Goal: Book appointment/travel/reservation

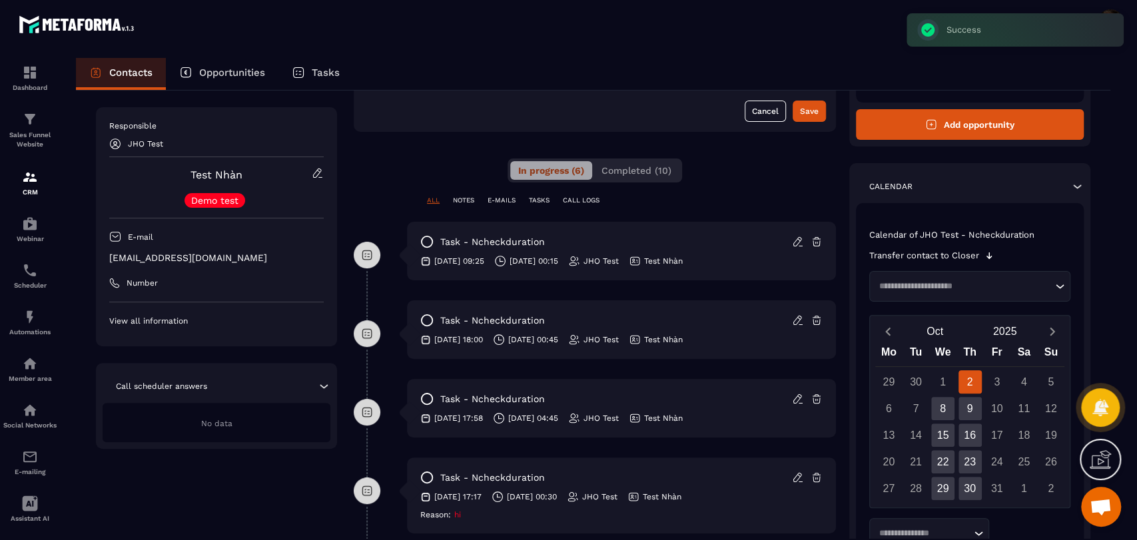
scroll to position [208, 0]
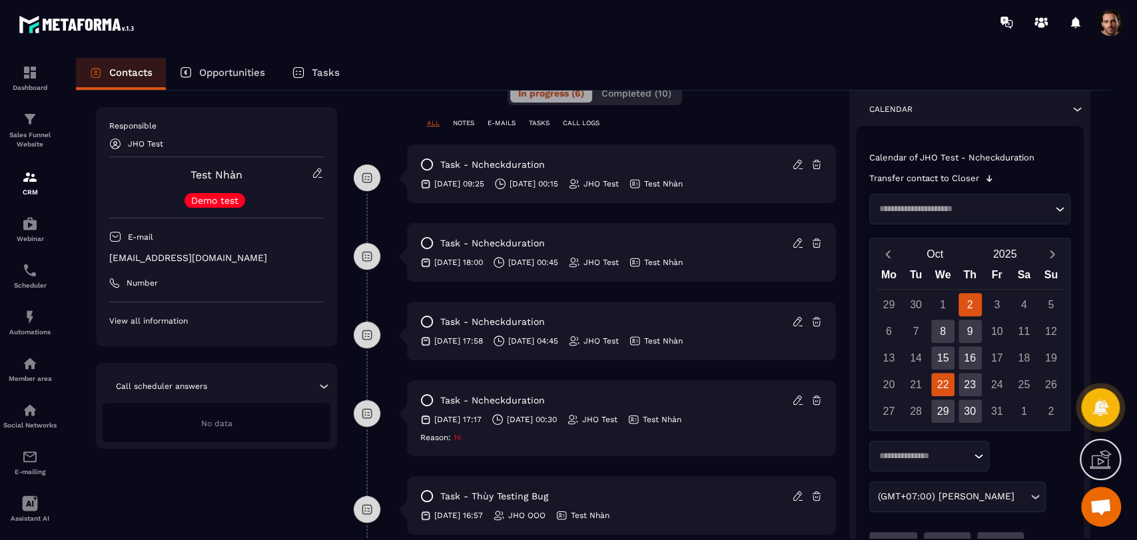
click at [942, 390] on div "22" at bounding box center [942, 384] width 23 height 23
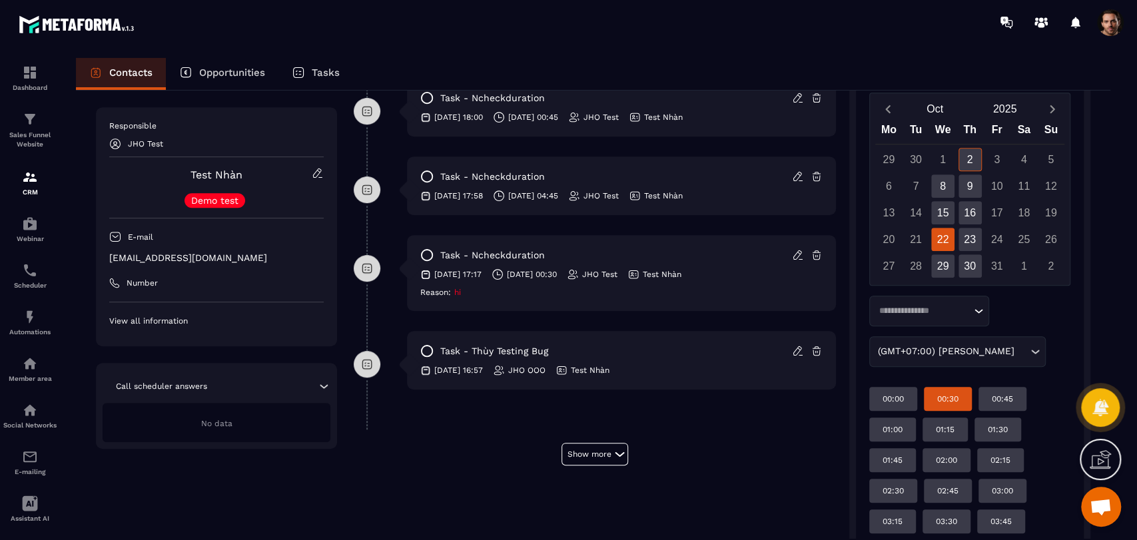
scroll to position [426, 0]
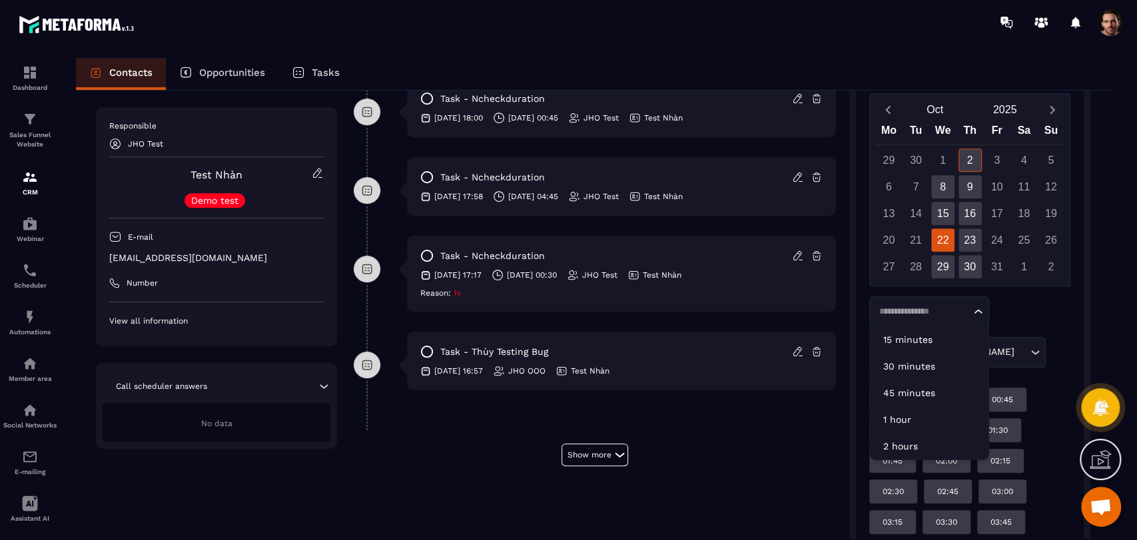
click at [937, 311] on input "Search for option" at bounding box center [922, 311] width 96 height 13
click at [938, 394] on p "45 minutes" at bounding box center [929, 392] width 92 height 13
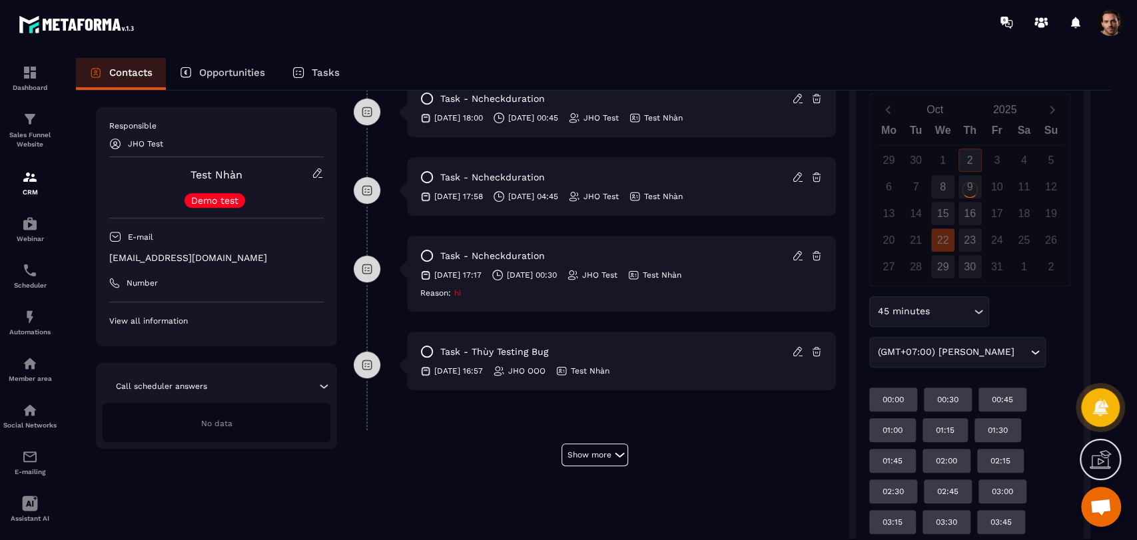
scroll to position [425, 0]
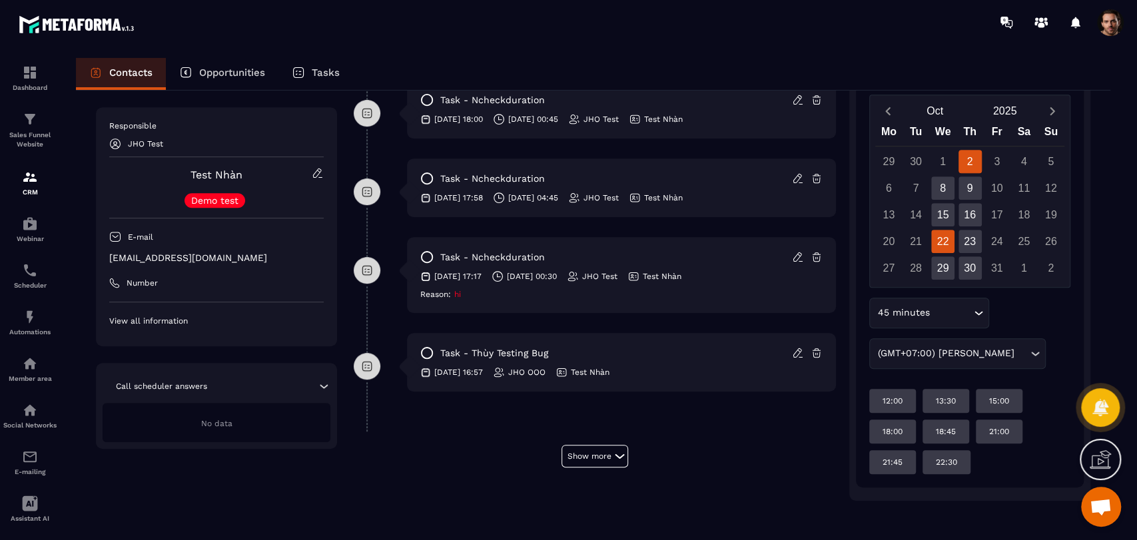
click at [937, 241] on div "22" at bounding box center [942, 241] width 23 height 23
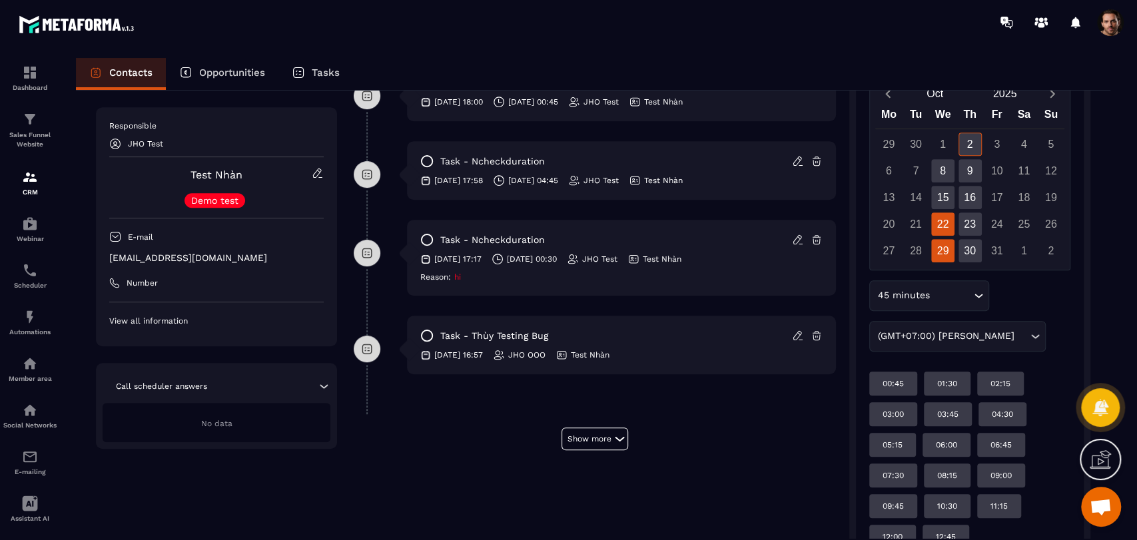
scroll to position [442, 0]
click at [949, 254] on div "29" at bounding box center [942, 250] width 23 height 23
click at [940, 213] on div "22" at bounding box center [942, 223] width 23 height 23
click at [948, 268] on div "[DATE] Mo Tu We Th Fr Sa Su 29 30 1 2 3 4 5 6 7 8 9 10 11 12 13 14 15 16 17 18 …" at bounding box center [970, 174] width 200 height 192
click at [943, 259] on div "29" at bounding box center [942, 250] width 23 height 23
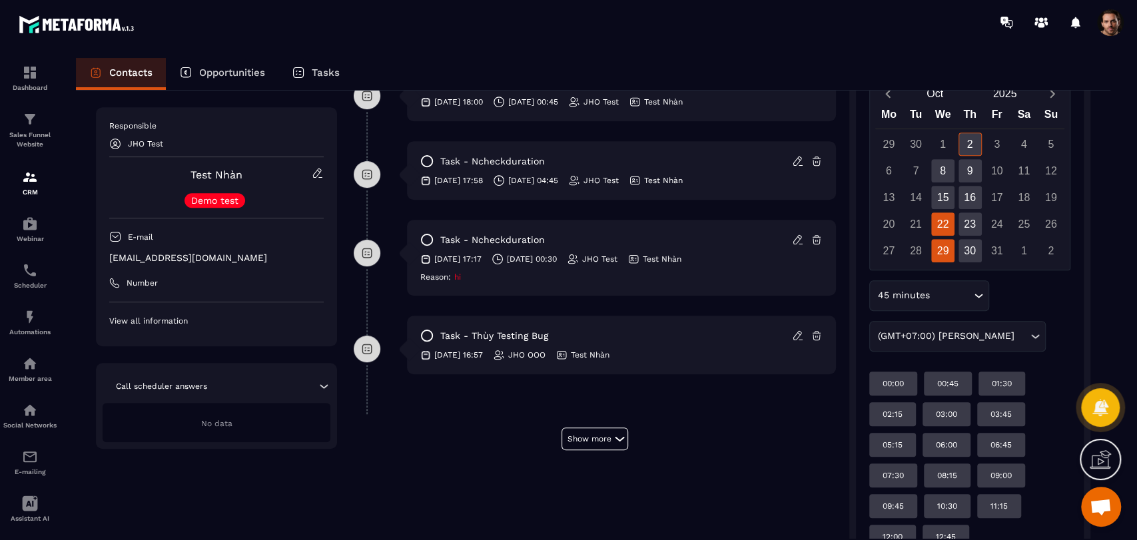
click at [944, 226] on div "22" at bounding box center [942, 223] width 23 height 23
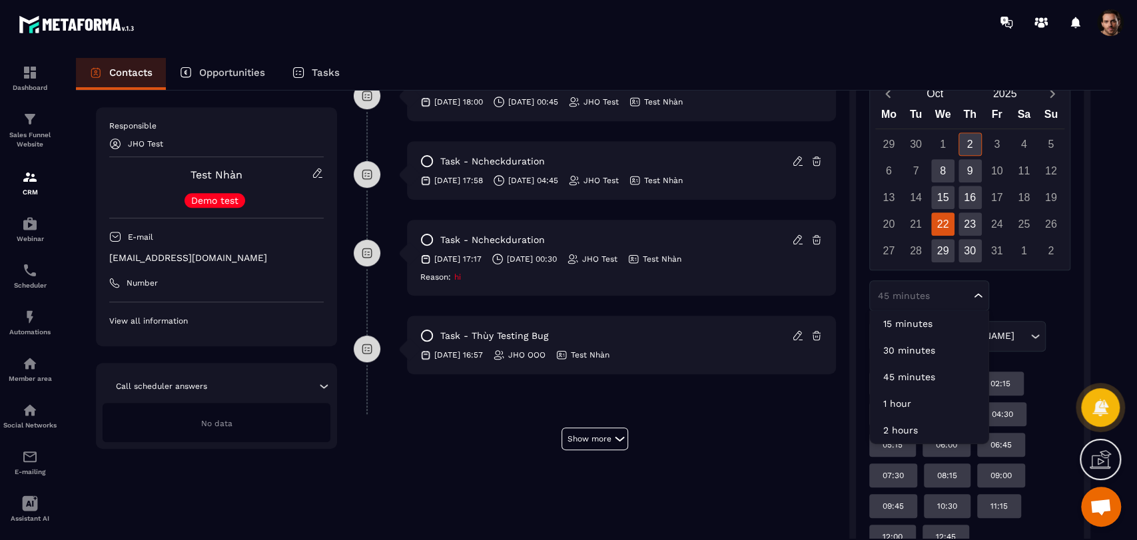
click at [908, 300] on div "45 minutes" at bounding box center [922, 295] width 99 height 13
click at [1049, 302] on div "45 minutes Loading... 15 minutes 30 minutes 45 minutes 1 hour 2 hours (GMT+07:0…" at bounding box center [969, 315] width 201 height 71
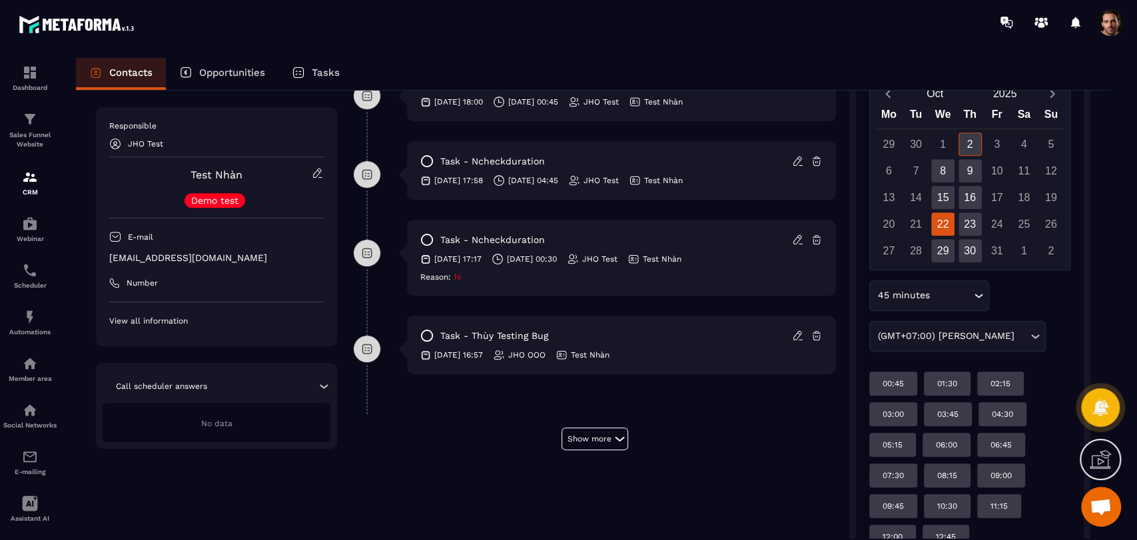
click at [922, 300] on div "45 minutes" at bounding box center [922, 295] width 99 height 15
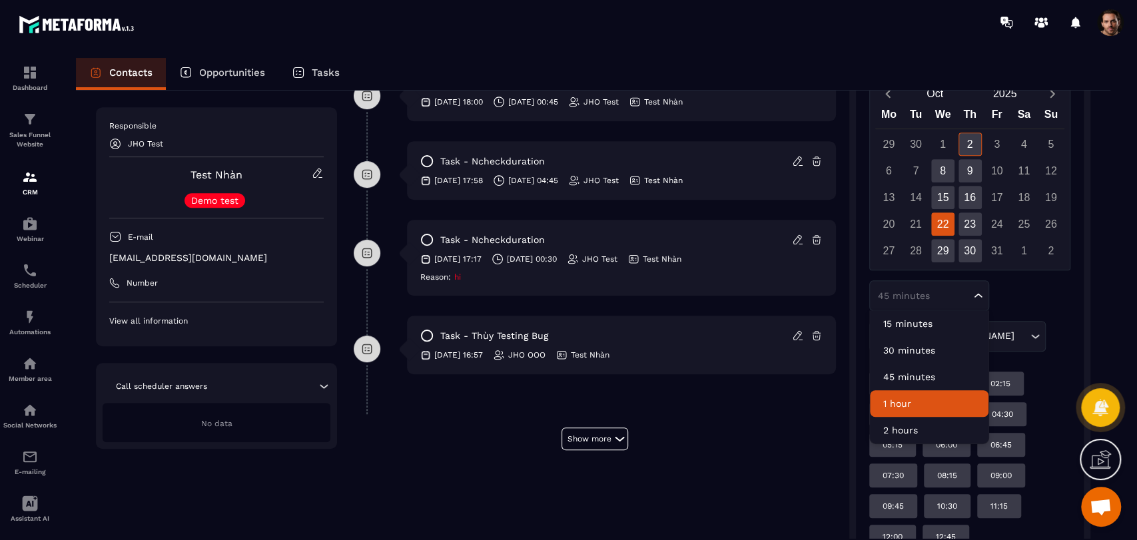
click at [935, 400] on p "1 hour" at bounding box center [929, 403] width 92 height 13
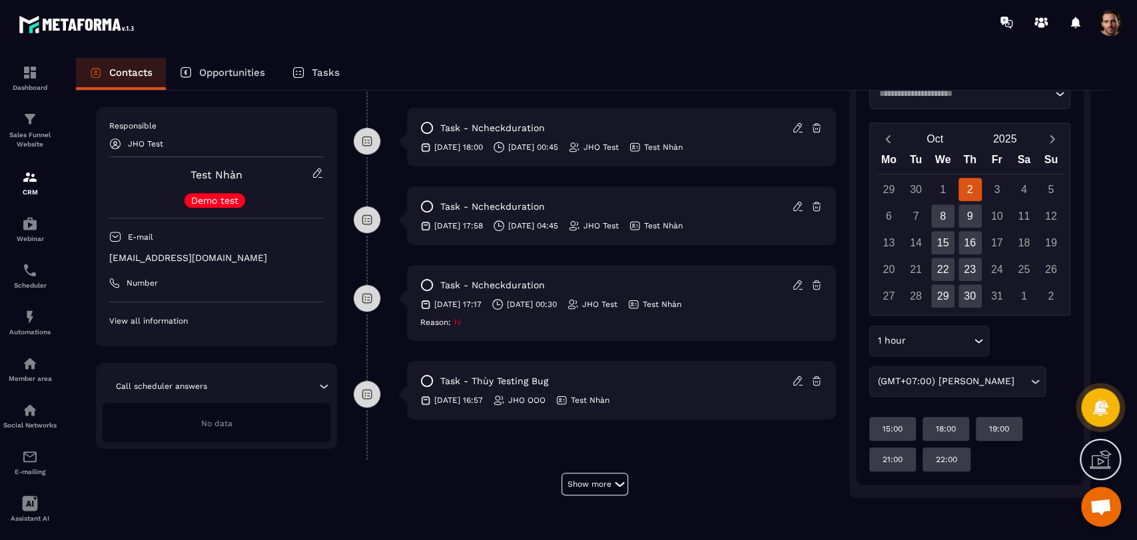
scroll to position [396, 0]
click at [936, 271] on div "22" at bounding box center [942, 269] width 23 height 23
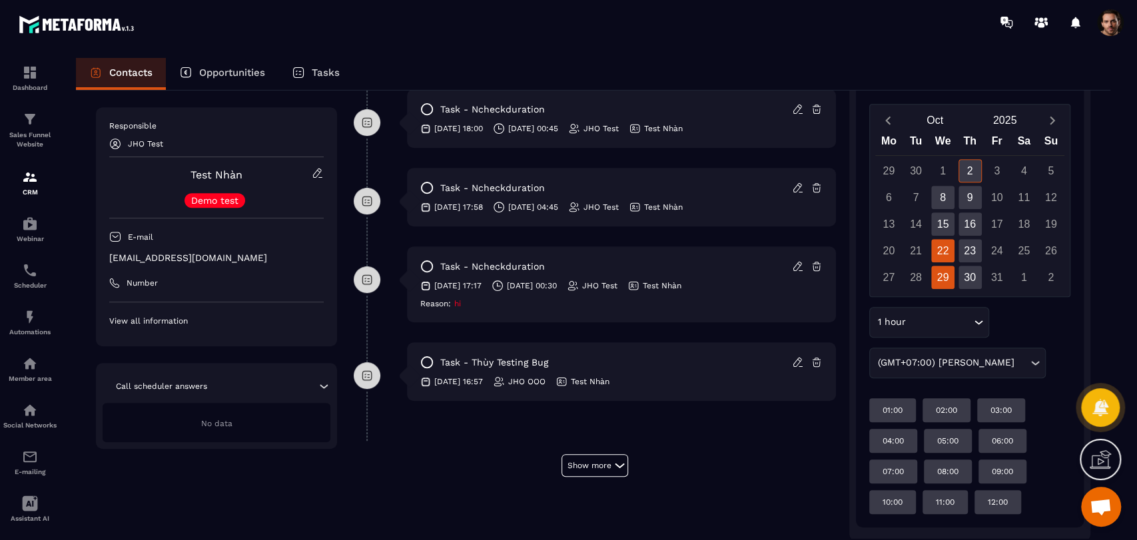
scroll to position [416, 0]
click at [938, 282] on div "29" at bounding box center [942, 277] width 23 height 23
click at [944, 239] on div "22" at bounding box center [942, 250] width 23 height 23
click at [934, 314] on div "1 hour Loading..." at bounding box center [929, 323] width 120 height 31
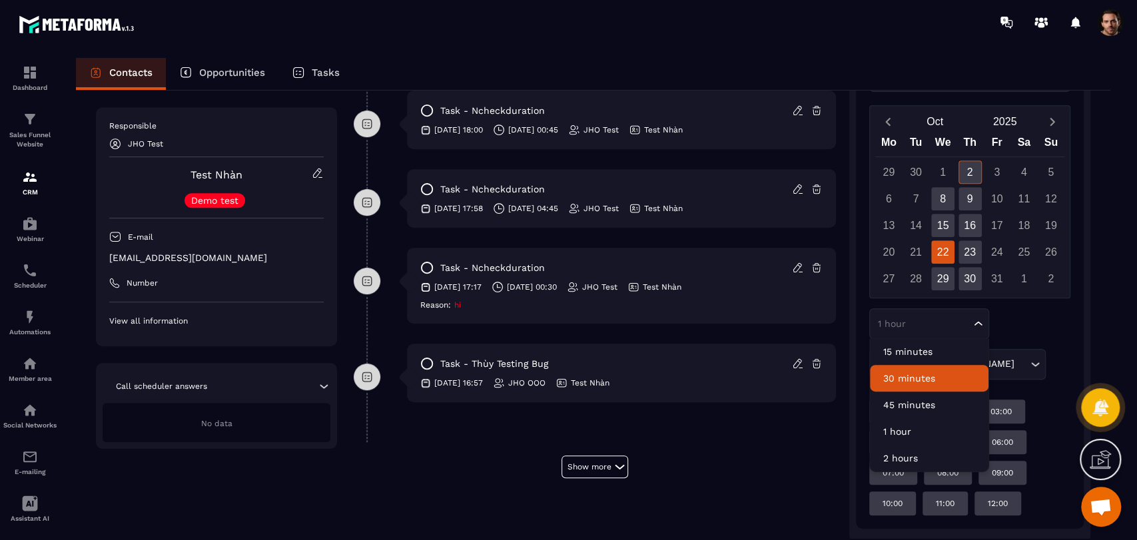
click at [928, 374] on p "30 minutes" at bounding box center [929, 378] width 92 height 13
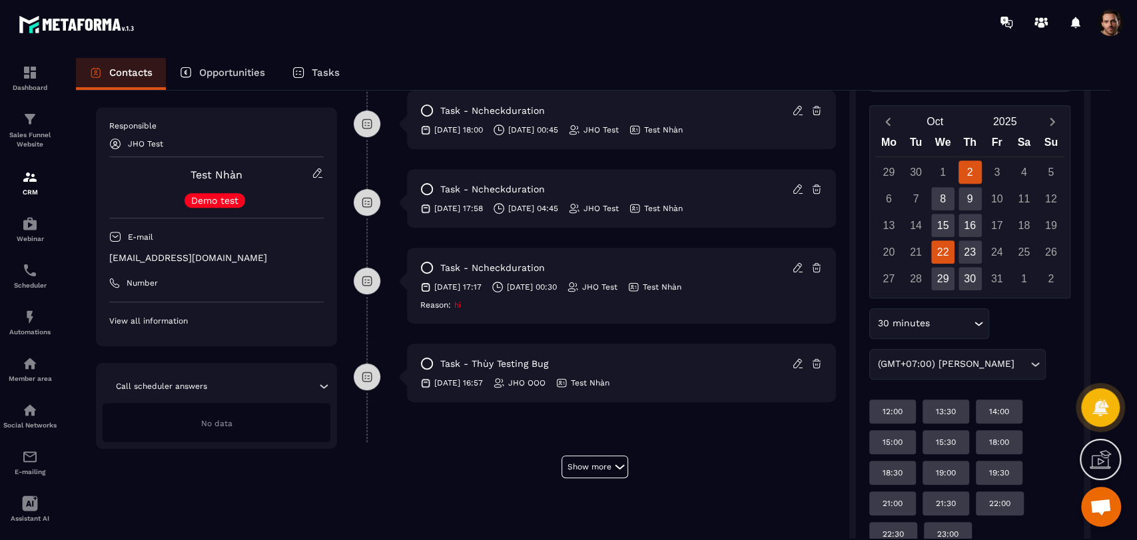
click at [946, 258] on div "22" at bounding box center [942, 251] width 23 height 23
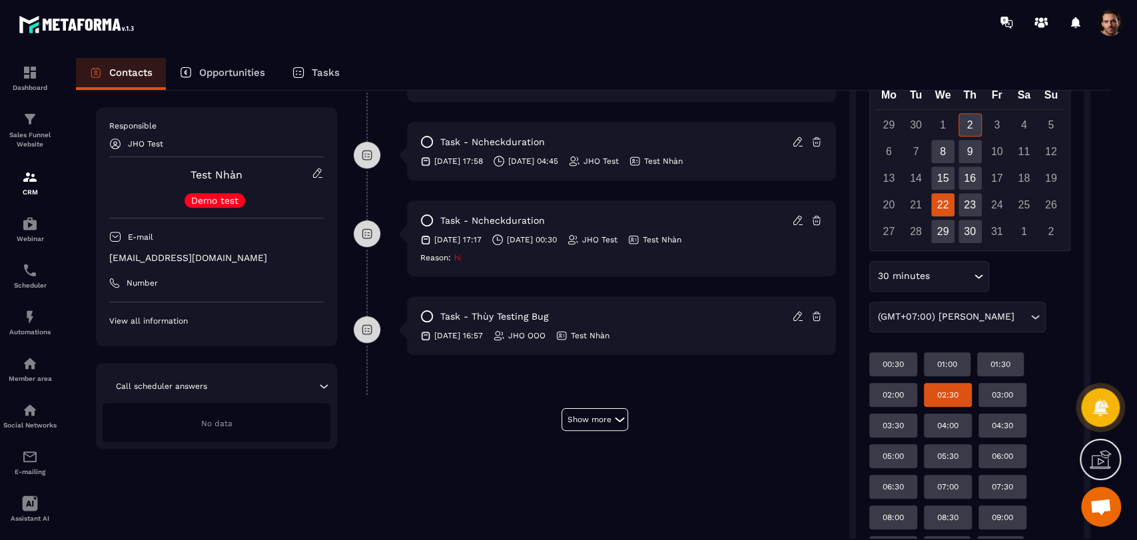
scroll to position [461, 0]
click at [966, 402] on div "02:30" at bounding box center [948, 396] width 48 height 24
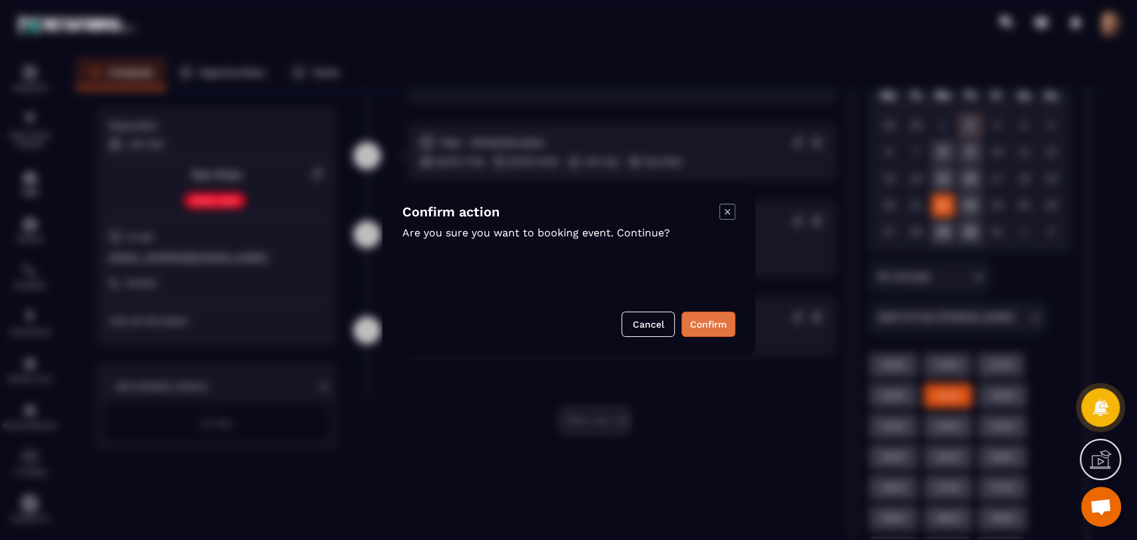
scroll to position [458, 0]
click at [707, 322] on button "Confirm" at bounding box center [708, 324] width 54 height 25
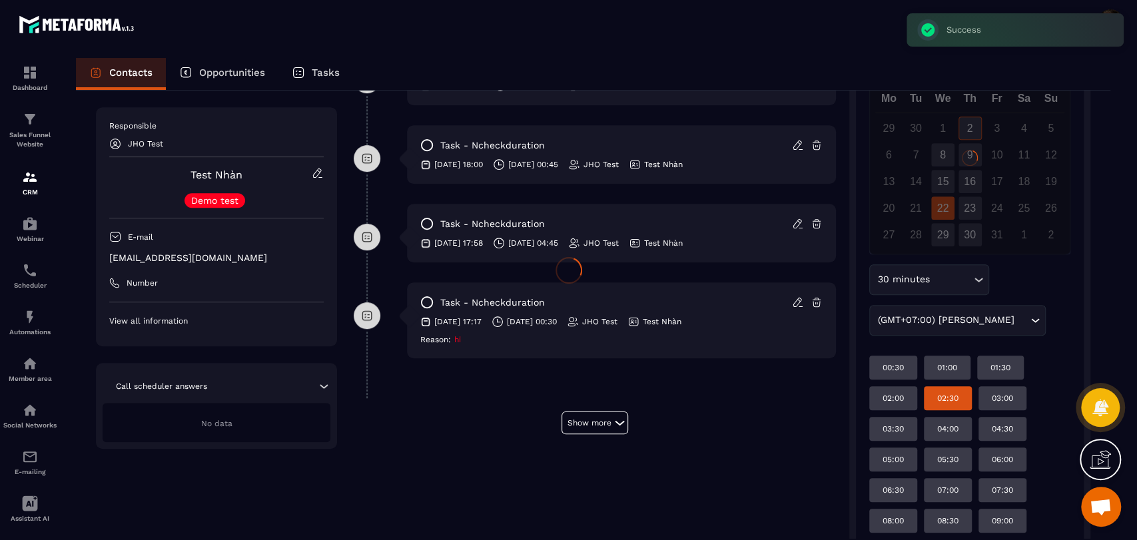
scroll to position [320, 0]
